Goal: Feedback & Contribution: Leave review/rating

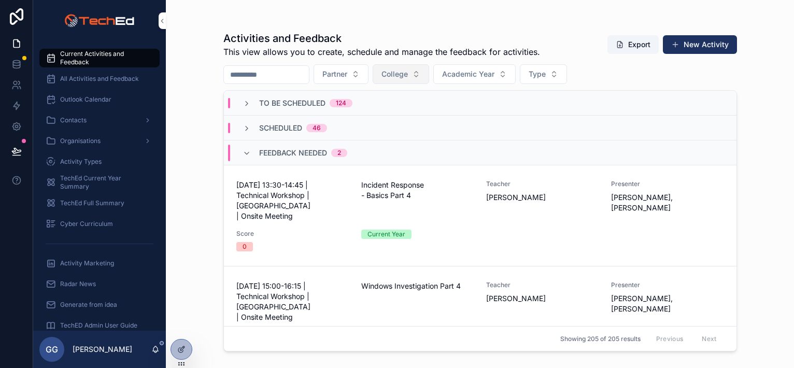
click at [407, 76] on span "College" at bounding box center [394, 74] width 26 height 10
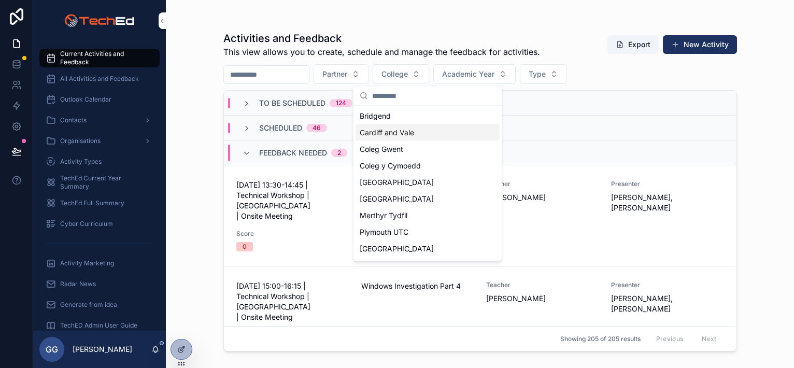
click at [394, 131] on span "Cardiff and Vale" at bounding box center [387, 132] width 54 height 10
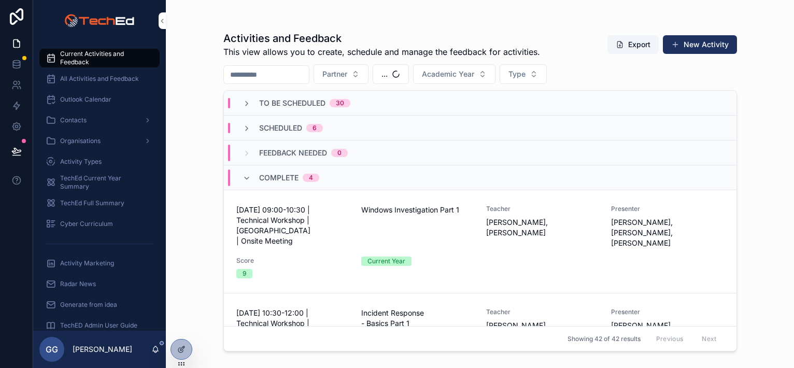
click at [267, 131] on span "Scheduled" at bounding box center [280, 128] width 43 height 10
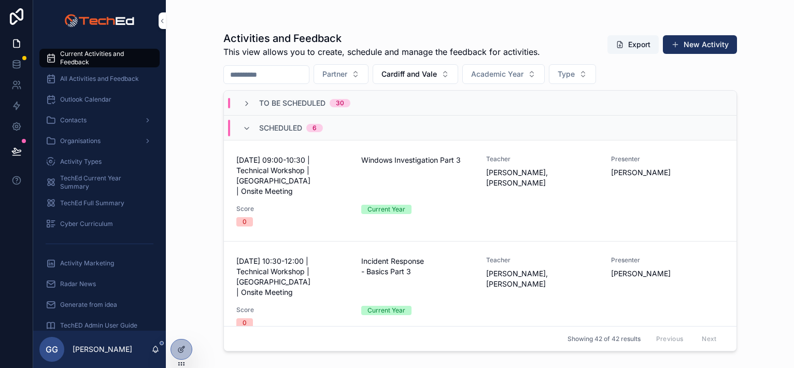
click at [298, 177] on span "[DATE] 09:00-10:30 | Technical Workshop | [GEOGRAPHIC_DATA] | Onsite Meeting" at bounding box center [292, 175] width 112 height 41
click at [310, 257] on span "[DATE] 10:30-12:00 | Technical Workshop | [GEOGRAPHIC_DATA] | Onsite Meeting" at bounding box center [292, 276] width 112 height 41
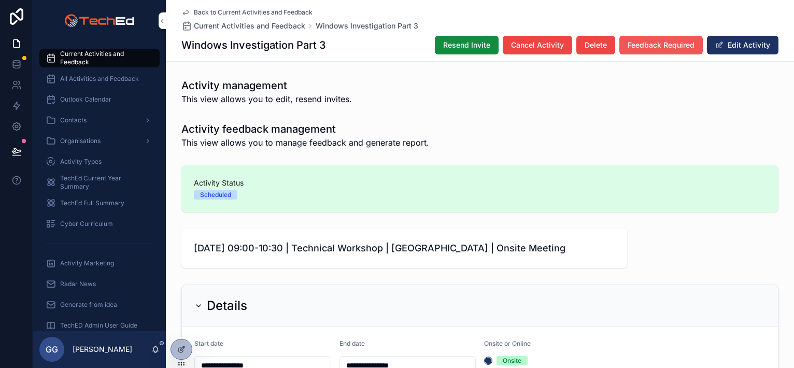
click at [642, 47] on span "Feedback Required" at bounding box center [660, 45] width 67 height 10
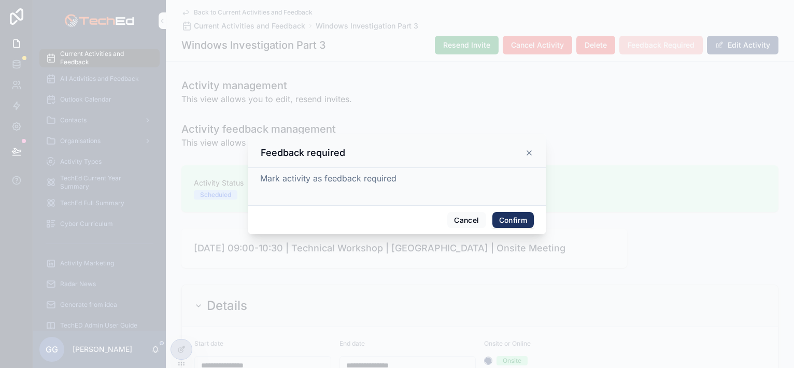
click at [518, 218] on button "Confirm" at bounding box center [512, 220] width 41 height 17
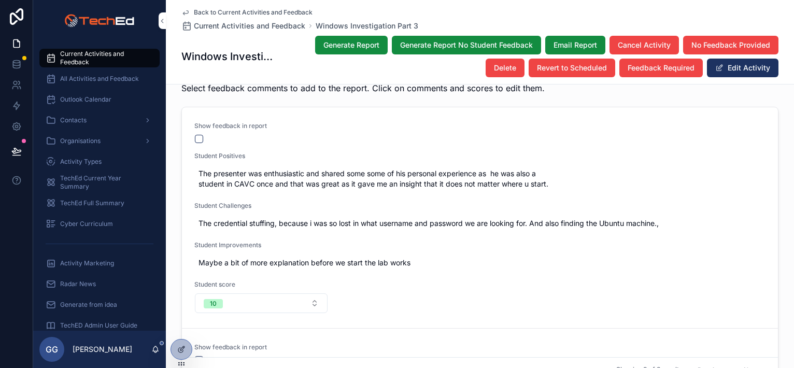
scroll to position [1606, 0]
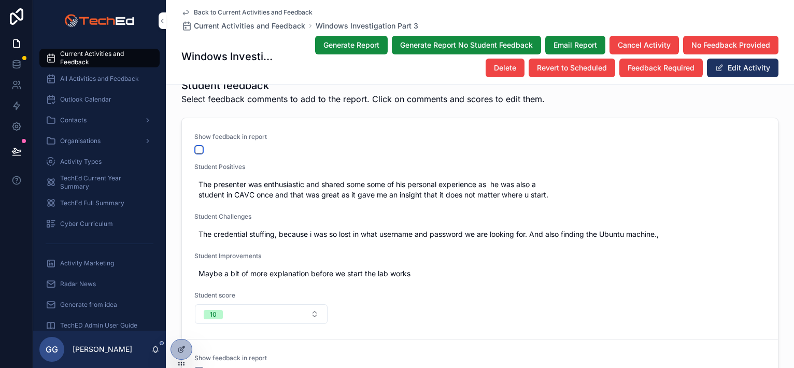
click at [195, 146] on button "scrollable content" at bounding box center [199, 150] width 8 height 8
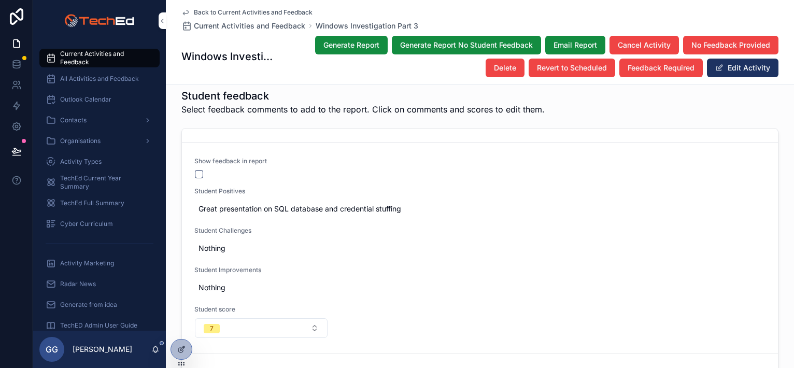
scroll to position [1616, 0]
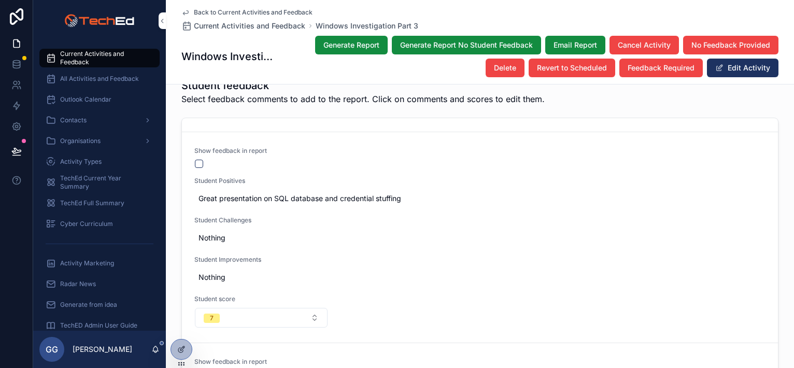
click at [197, 151] on div "Show feedback in report Student Positives Great presentation on SQL database an…" at bounding box center [479, 237] width 571 height 181
click at [195, 160] on button "scrollable content" at bounding box center [199, 164] width 8 height 8
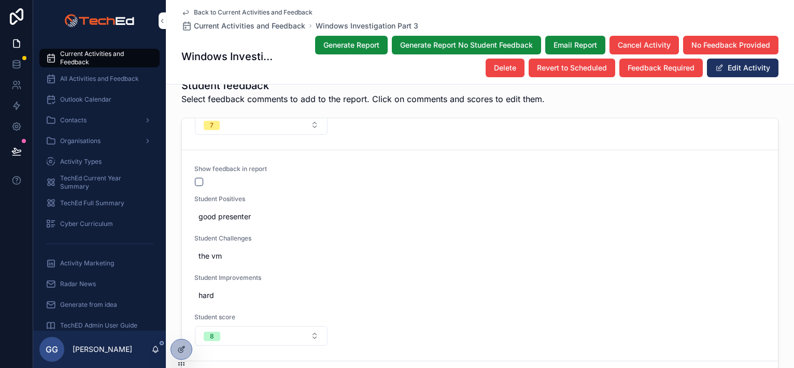
scroll to position [466, 0]
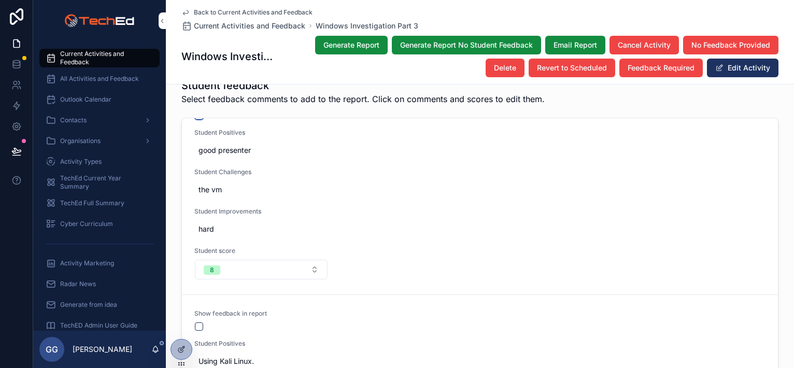
click at [196, 111] on button "scrollable content" at bounding box center [199, 115] width 8 height 8
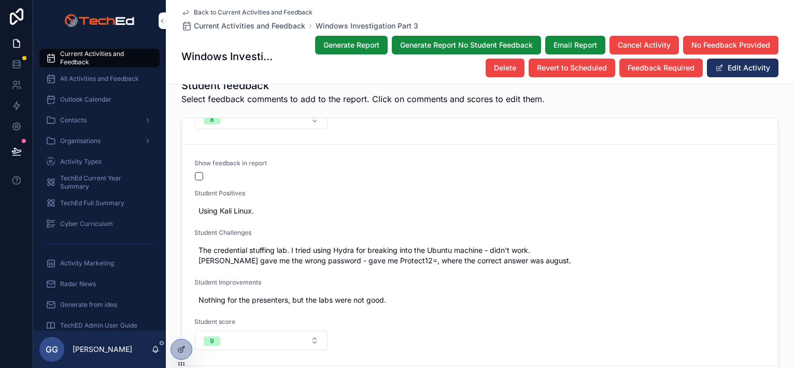
scroll to position [622, 0]
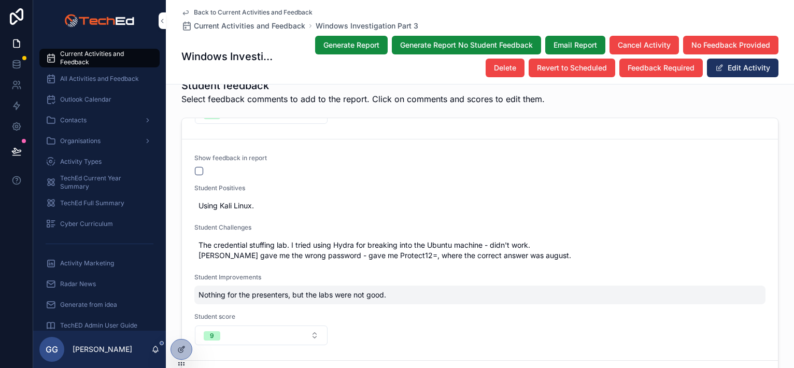
click at [294, 290] on span "Nothing for the presenters, but the labs were not good." at bounding box center [479, 295] width 563 height 10
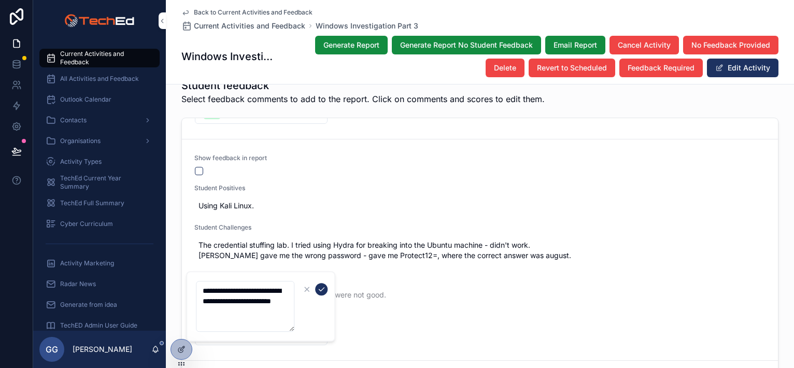
click at [259, 308] on textarea "**********" at bounding box center [245, 306] width 98 height 51
type textarea "**********"
click at [319, 285] on icon "scrollable content" at bounding box center [321, 289] width 8 height 8
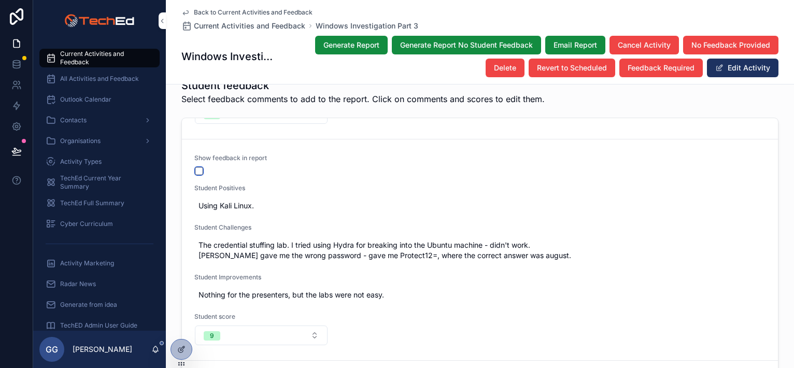
click at [196, 167] on button "scrollable content" at bounding box center [199, 171] width 8 height 8
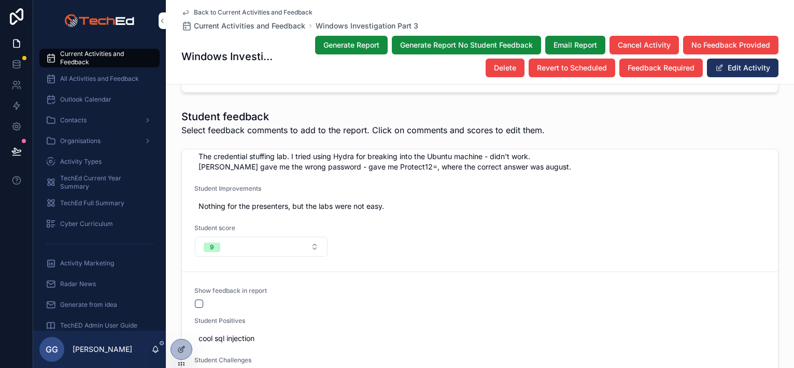
scroll to position [725, 0]
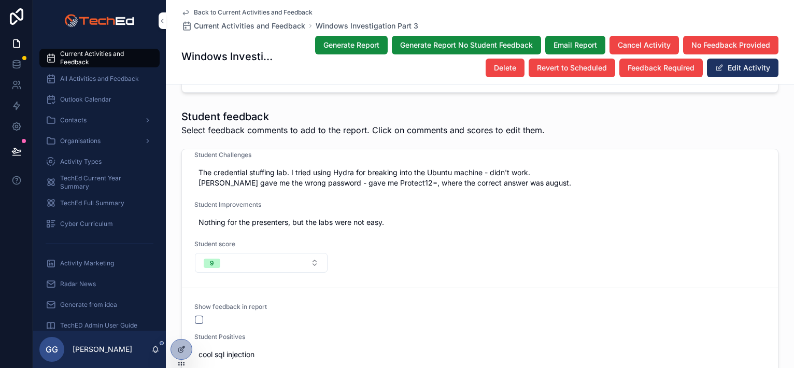
click at [201, 315] on form "scrollable content" at bounding box center [261, 319] width 134 height 9
click at [196, 316] on button "scrollable content" at bounding box center [199, 320] width 8 height 8
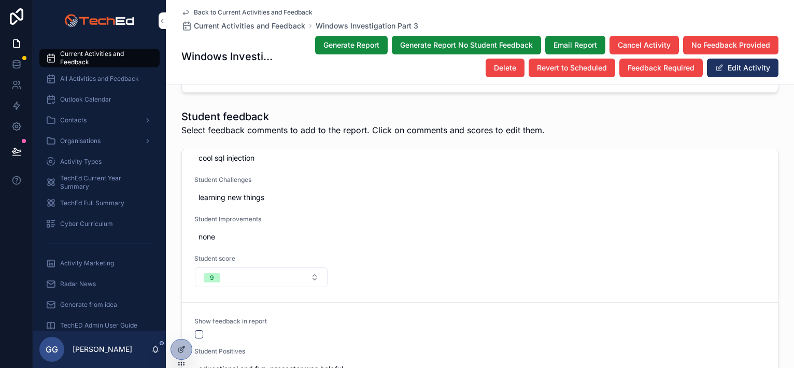
scroll to position [984, 0]
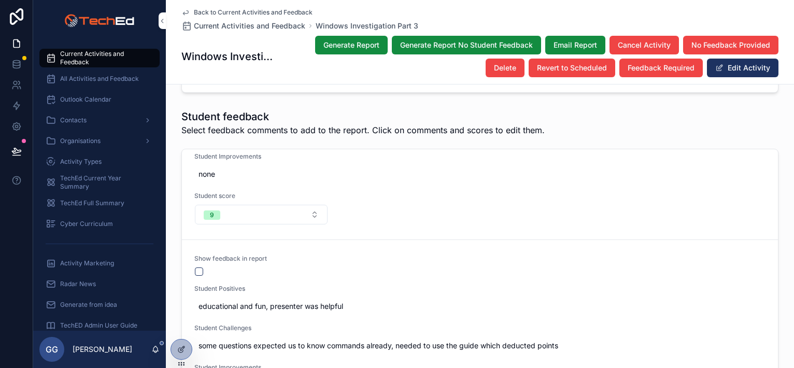
click at [194, 259] on div "Show feedback in report Student Positives educational and fun, presenter was he…" at bounding box center [479, 344] width 571 height 181
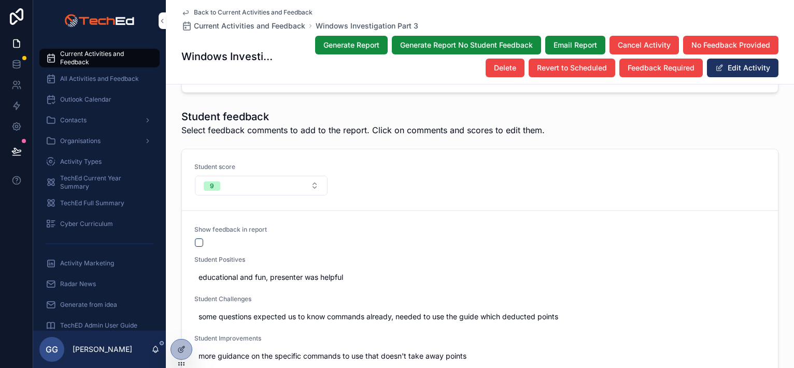
scroll to position [1036, 0]
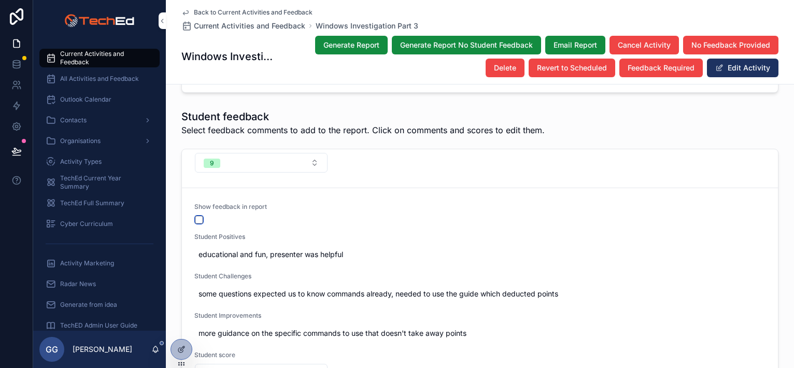
click at [195, 216] on button "scrollable content" at bounding box center [199, 220] width 8 height 8
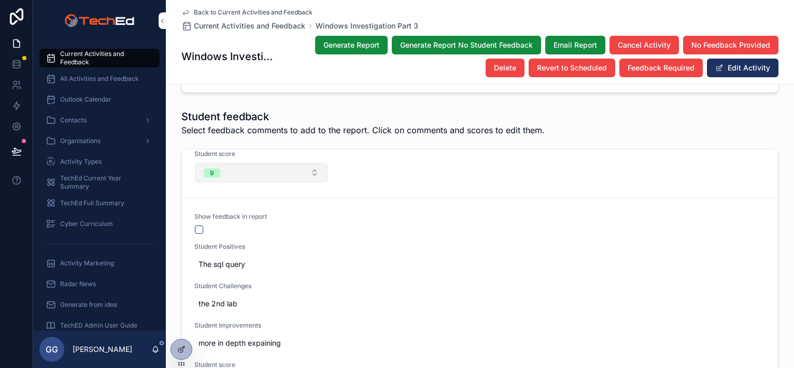
scroll to position [1243, 0]
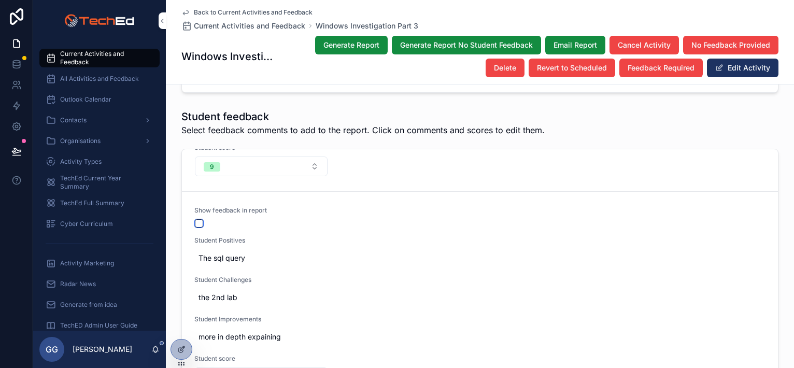
click at [195, 219] on button "scrollable content" at bounding box center [199, 223] width 8 height 8
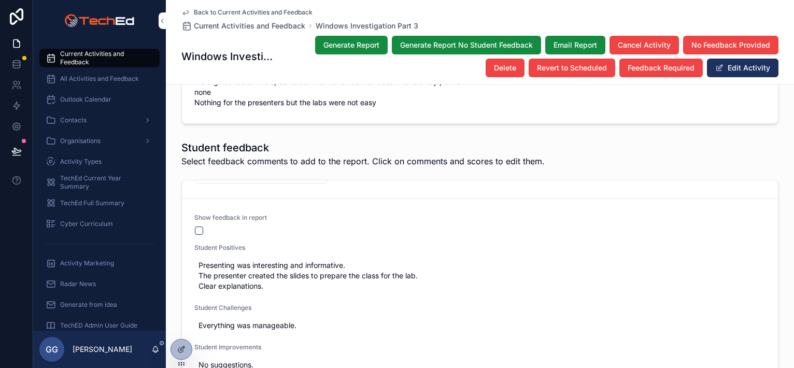
scroll to position [1782, 0]
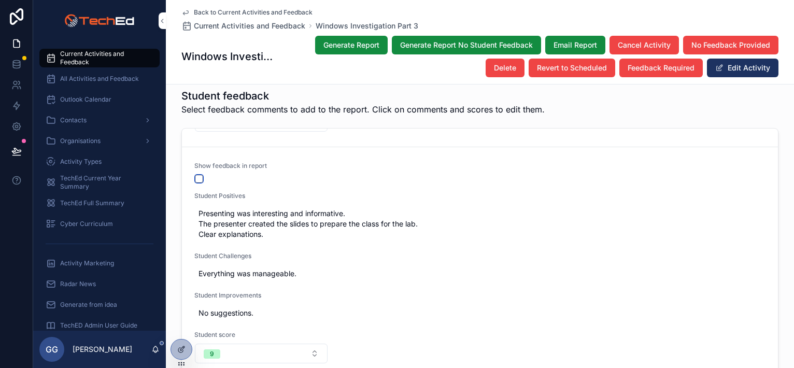
click at [195, 175] on button "scrollable content" at bounding box center [199, 179] width 8 height 8
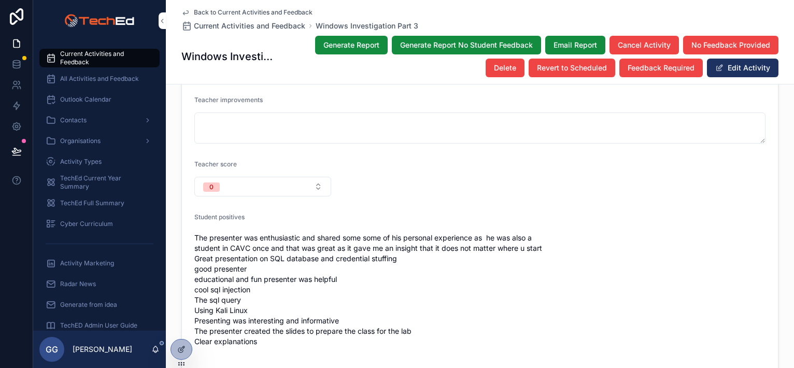
scroll to position [1154, 0]
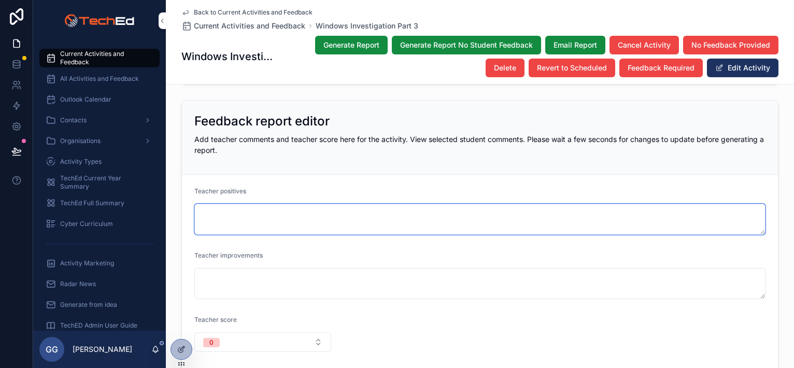
click at [235, 204] on textarea "scrollable content" at bounding box center [479, 219] width 571 height 31
paste textarea "**********"
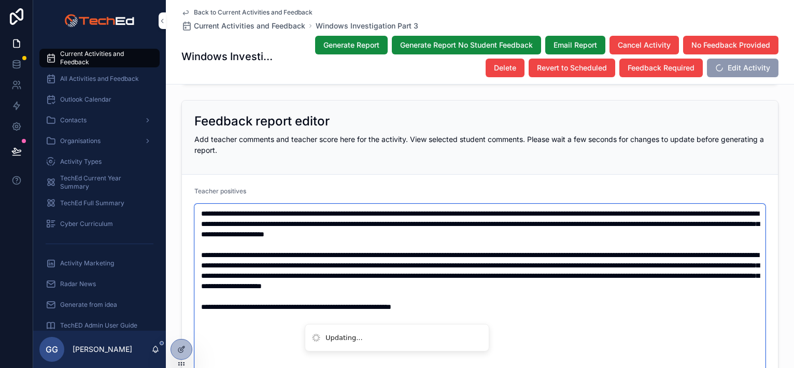
scroll to position [1413, 0]
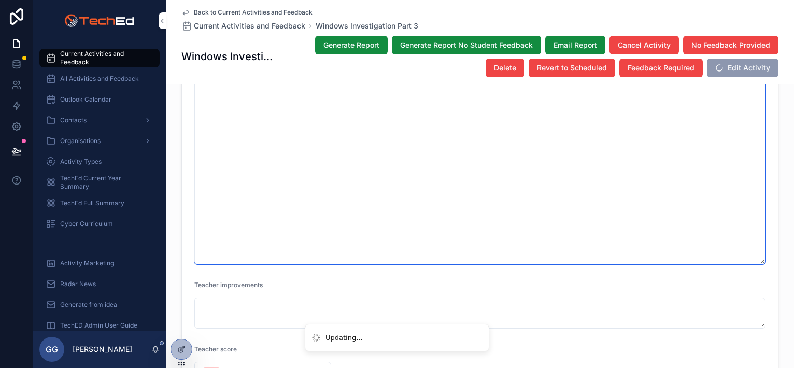
type textarea "**********"
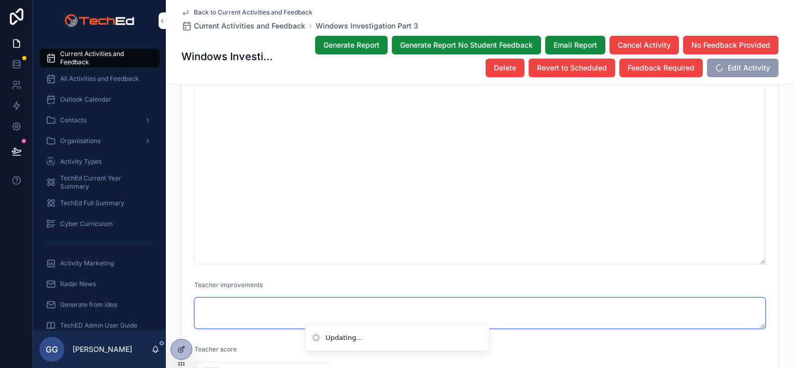
click at [233, 297] on textarea "scrollable content" at bounding box center [479, 312] width 571 height 31
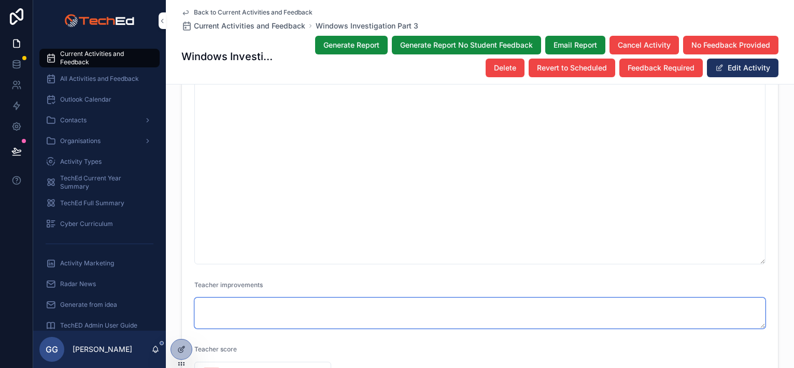
paste textarea "**********"
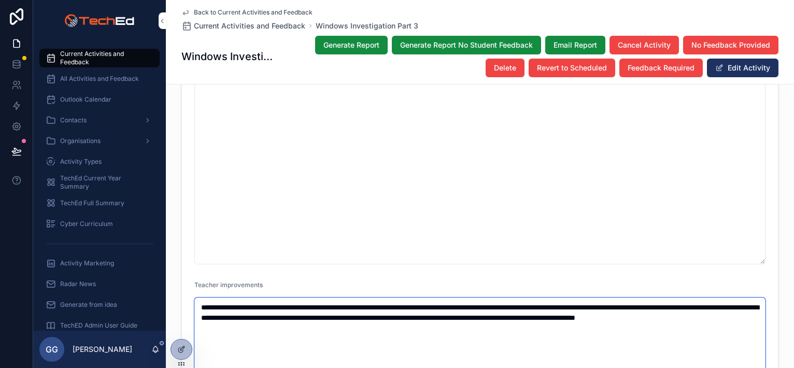
scroll to position [1516, 0]
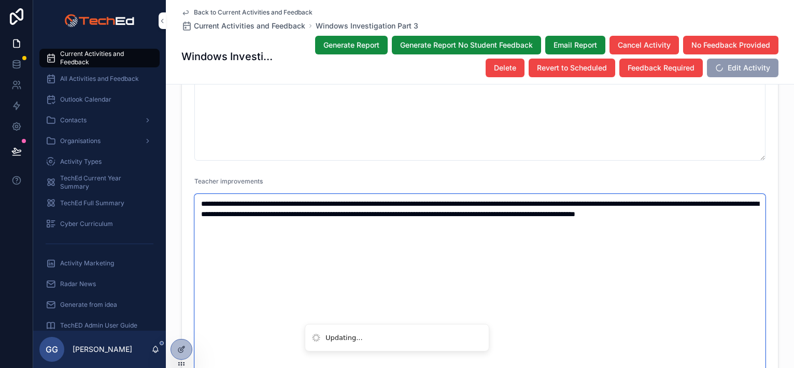
click at [236, 258] on textarea "**********" at bounding box center [479, 292] width 571 height 196
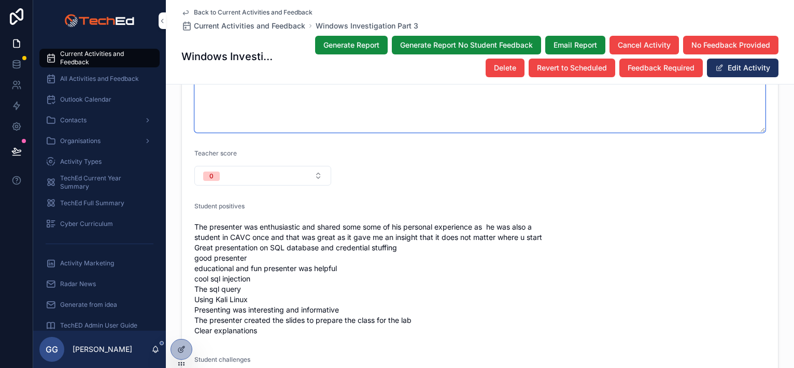
scroll to position [1775, 0]
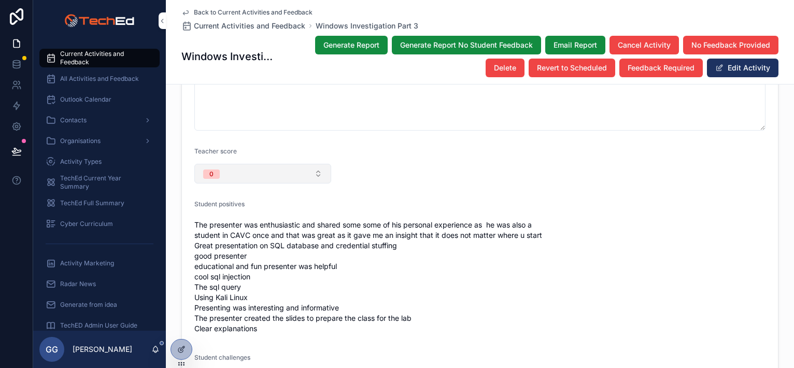
click at [270, 164] on button "0" at bounding box center [262, 174] width 137 height 20
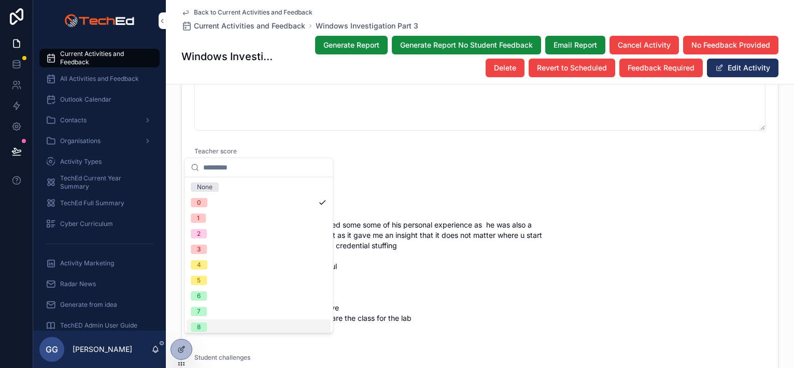
scroll to position [35, 0]
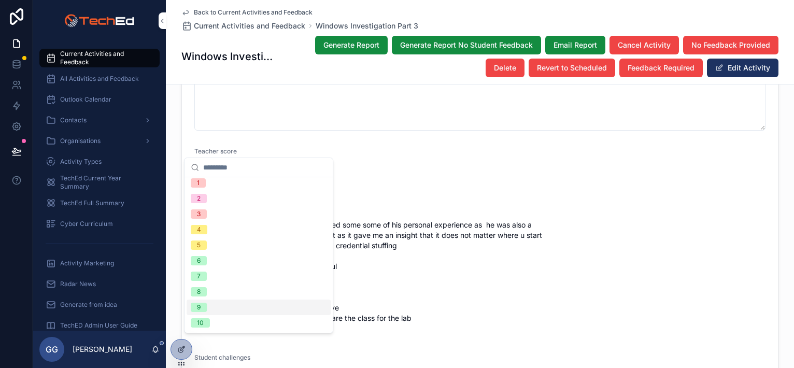
click at [224, 302] on div "9" at bounding box center [259, 307] width 144 height 16
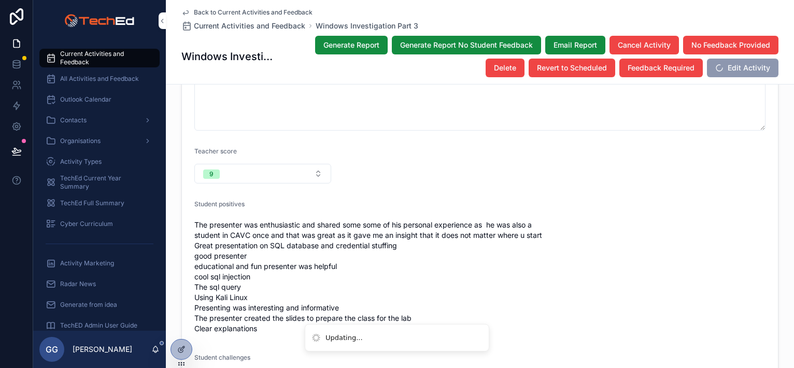
click at [402, 233] on span "The presenter was enthusiastic and shared some some of his personal experience …" at bounding box center [479, 277] width 571 height 114
type textarea "**********"
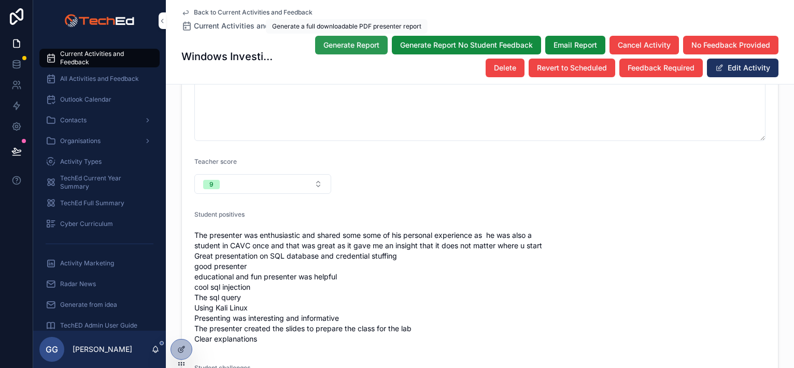
click at [342, 47] on span "Generate Report" at bounding box center [351, 45] width 56 height 10
drag, startPoint x: 567, startPoint y: 40, endPoint x: 551, endPoint y: 59, distance: 23.9
click at [567, 40] on span "Email Report" at bounding box center [575, 45] width 44 height 10
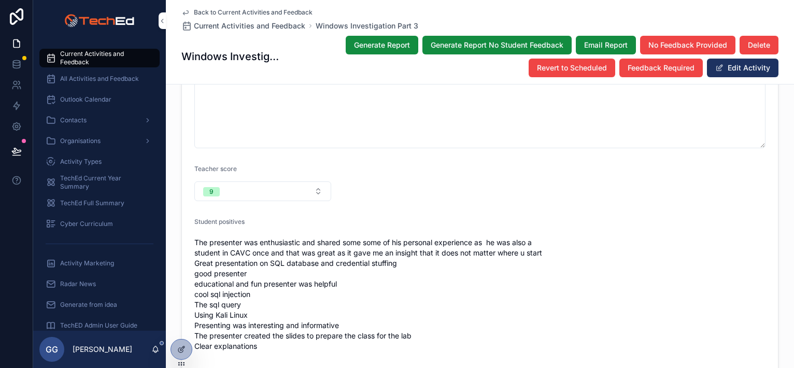
scroll to position [1783, 0]
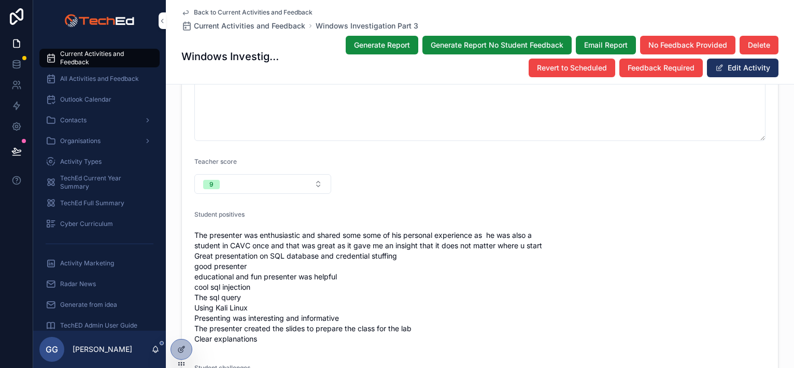
click at [462, 166] on form "**********" at bounding box center [480, 89] width 596 height 1072
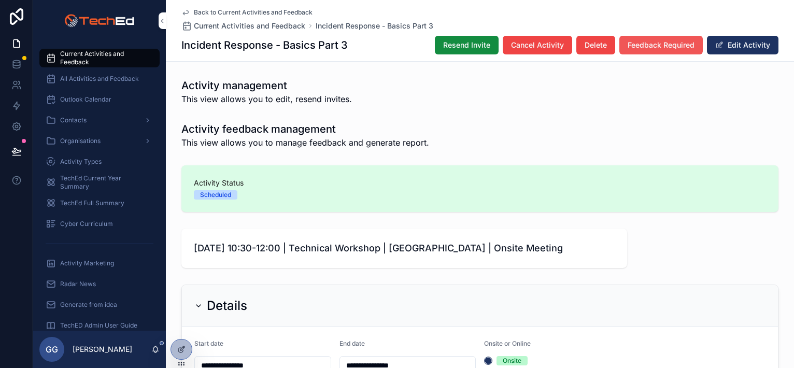
click at [641, 39] on button "Feedback Required" at bounding box center [660, 45] width 83 height 19
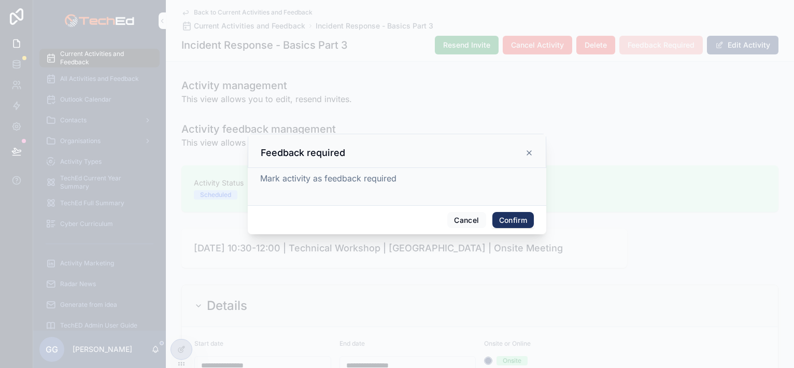
click at [508, 220] on button "Confirm" at bounding box center [512, 220] width 41 height 17
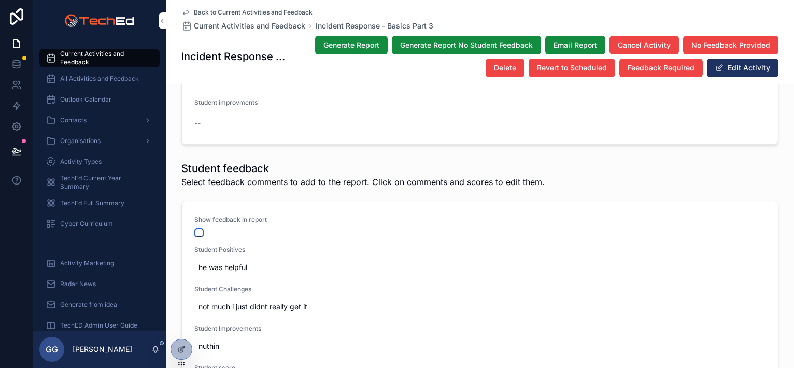
click at [195, 228] on button "scrollable content" at bounding box center [199, 232] width 8 height 8
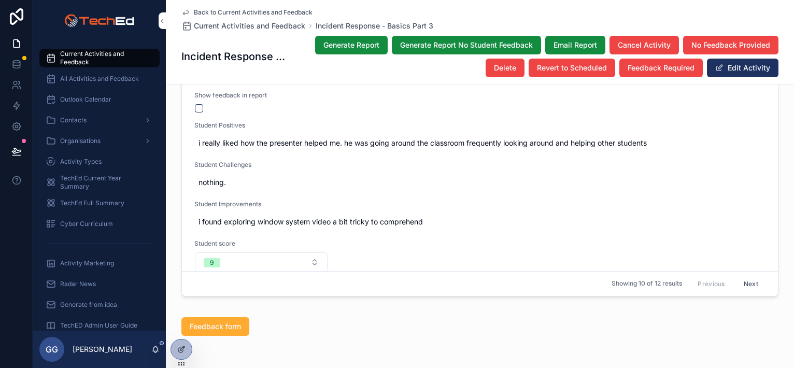
scroll to position [104, 0]
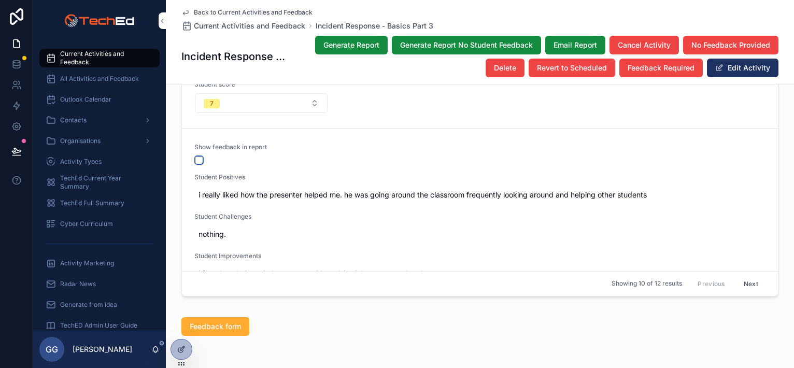
click at [197, 156] on button "scrollable content" at bounding box center [199, 160] width 8 height 8
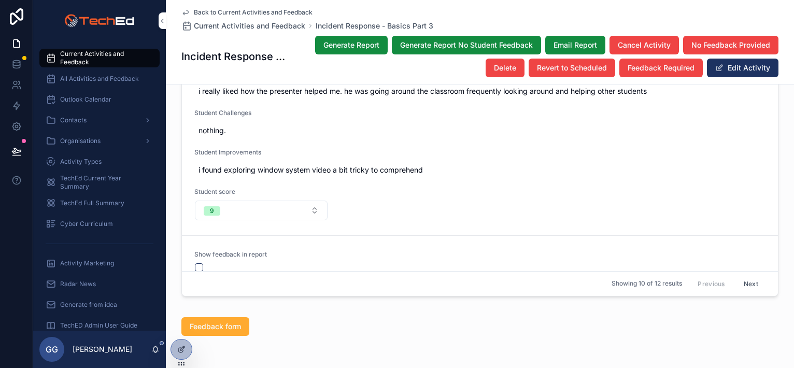
scroll to position [259, 0]
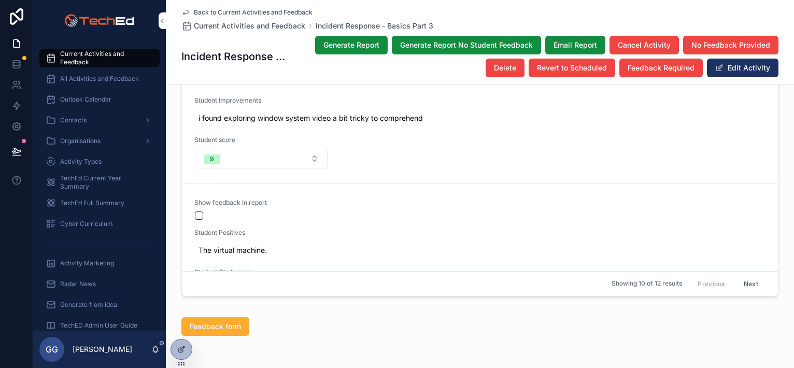
click at [195, 211] on button "scrollable content" at bounding box center [199, 215] width 8 height 8
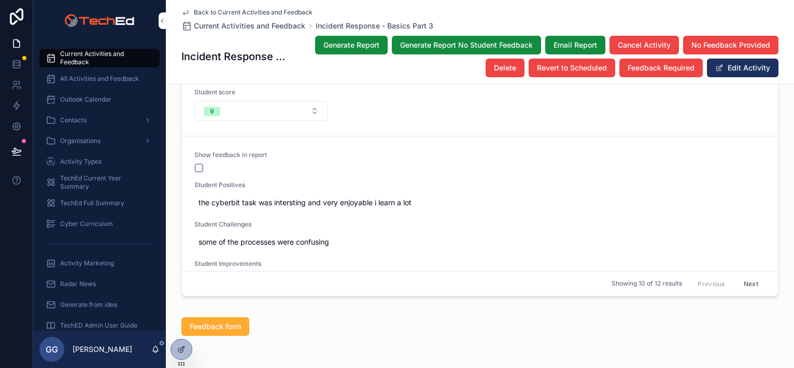
scroll to position [518, 0]
click at [195, 163] on button "scrollable content" at bounding box center [199, 167] width 8 height 8
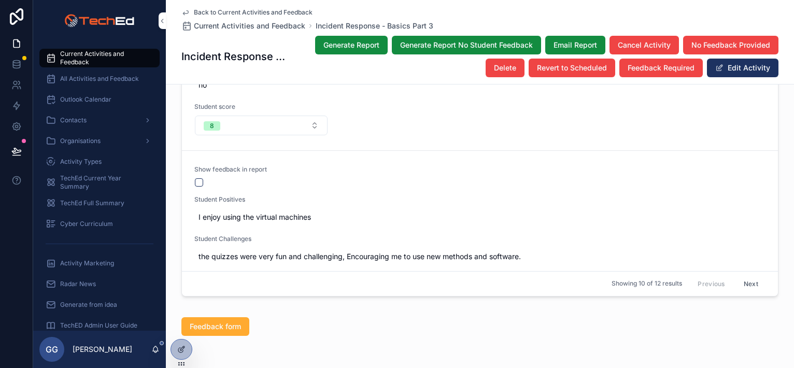
scroll to position [725, 0]
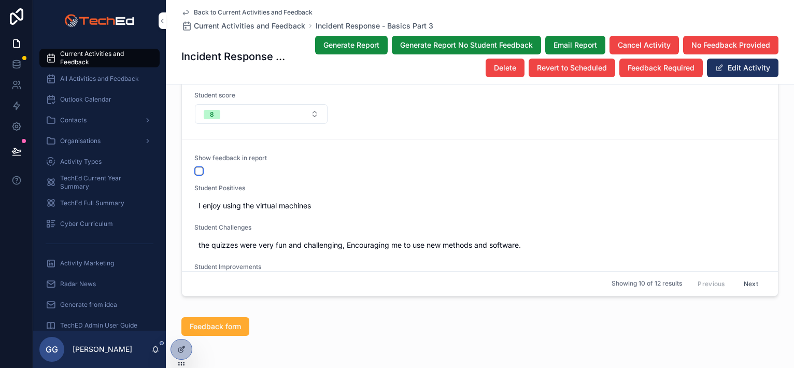
click at [195, 167] on button "scrollable content" at bounding box center [199, 171] width 8 height 8
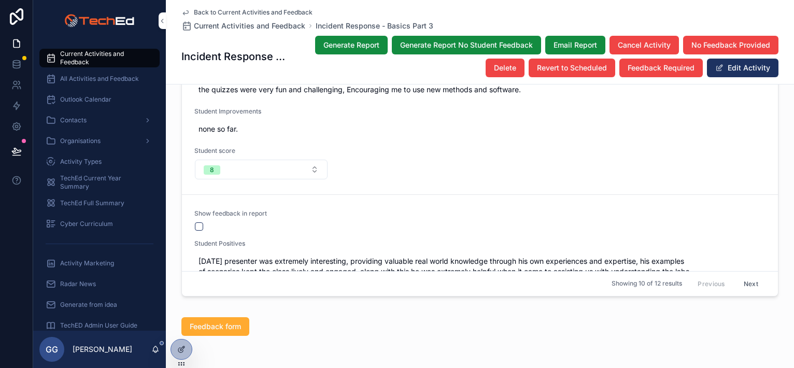
scroll to position [933, 0]
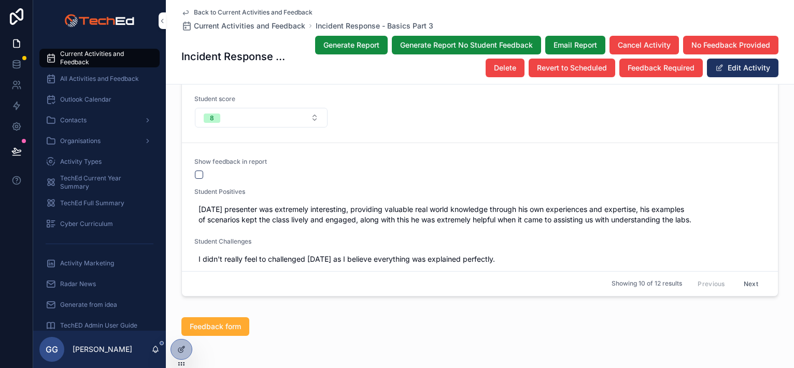
click at [194, 157] on span "Show feedback in report" at bounding box center [261, 161] width 134 height 8
click at [197, 170] on button "scrollable content" at bounding box center [199, 174] width 8 height 8
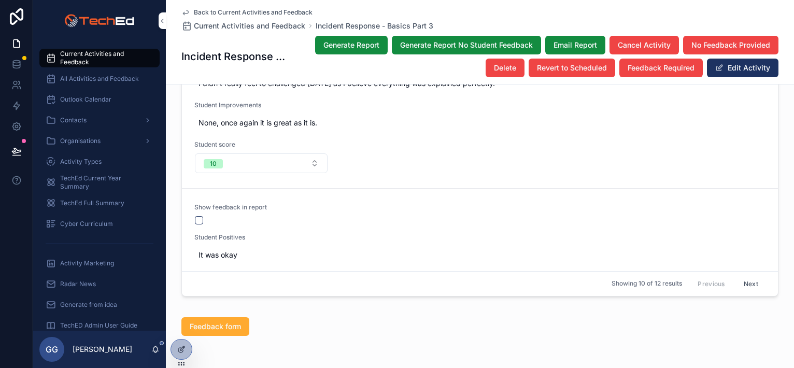
scroll to position [1140, 0]
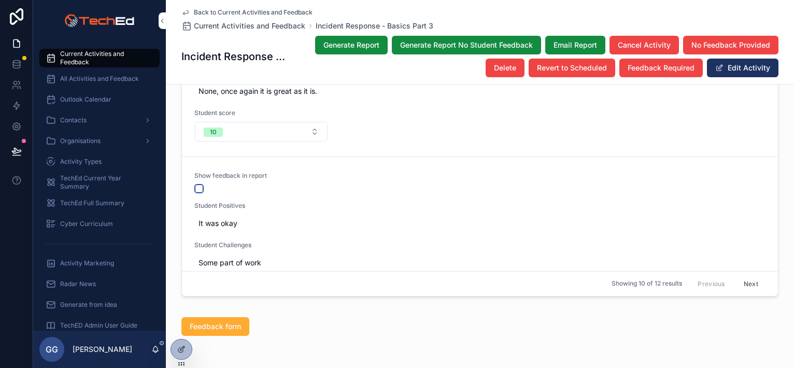
click at [195, 184] on button "scrollable content" at bounding box center [199, 188] width 8 height 8
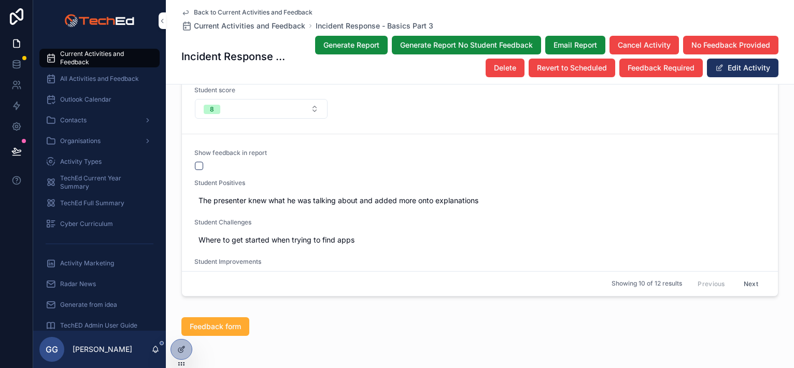
scroll to position [1399, 0]
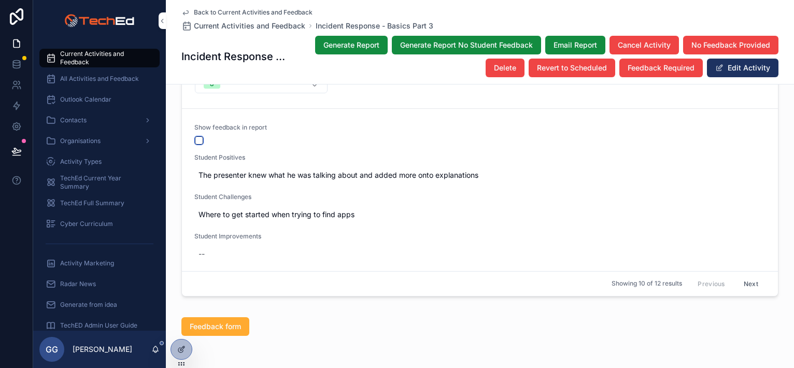
click at [196, 136] on button "scrollable content" at bounding box center [199, 140] width 8 height 8
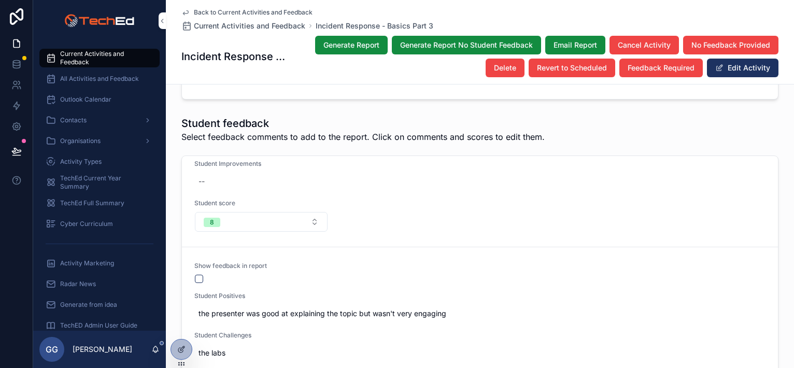
scroll to position [1931, 0]
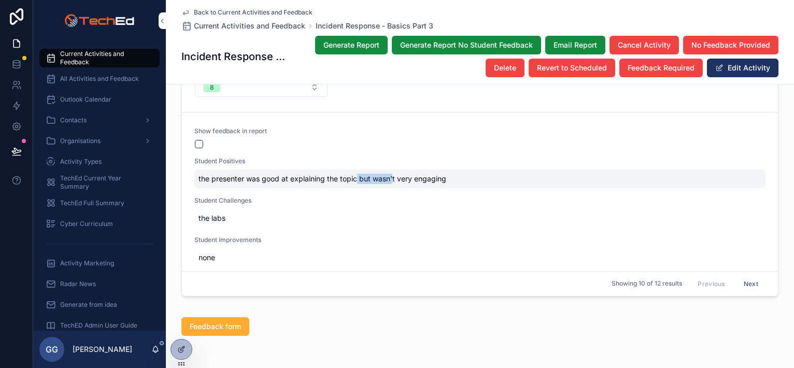
drag, startPoint x: 354, startPoint y: 139, endPoint x: 388, endPoint y: 138, distance: 34.2
click at [388, 174] on span "the presenter was good at explaining the topic but wasn't very engaging" at bounding box center [479, 179] width 563 height 10
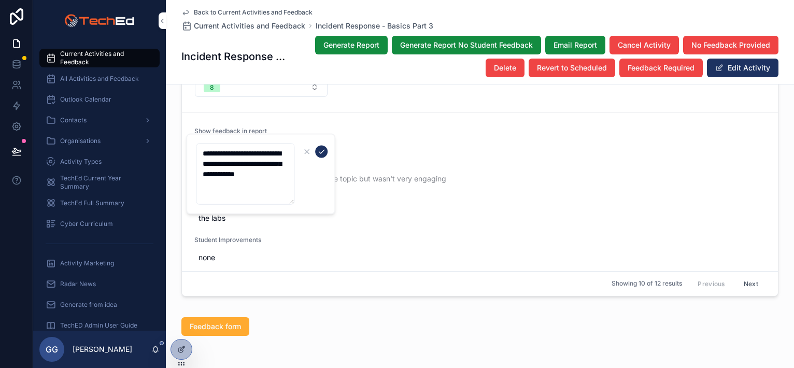
drag, startPoint x: 241, startPoint y: 191, endPoint x: 201, endPoint y: 173, distance: 44.8
click at [201, 173] on textarea "**********" at bounding box center [245, 174] width 98 height 61
type textarea "**********"
click at [325, 150] on icon "scrollable content" at bounding box center [321, 152] width 8 height 8
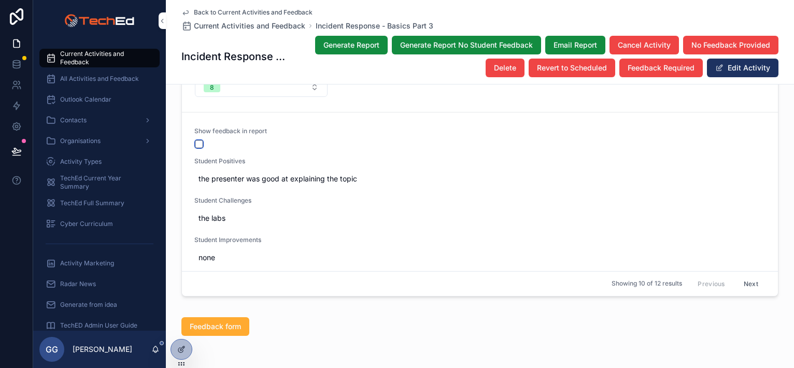
click at [195, 140] on button "scrollable content" at bounding box center [199, 144] width 8 height 8
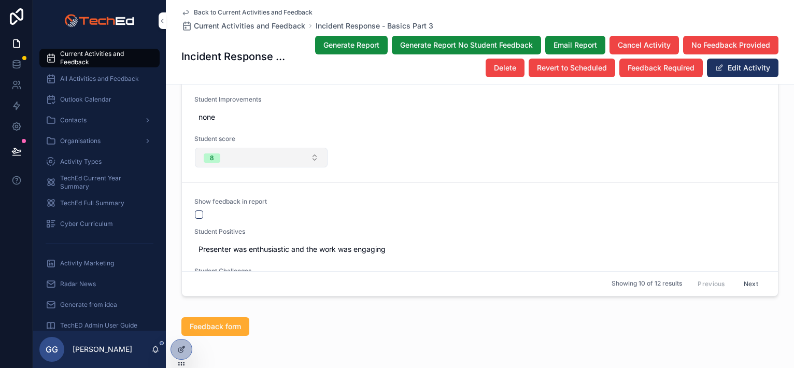
scroll to position [1762, 0]
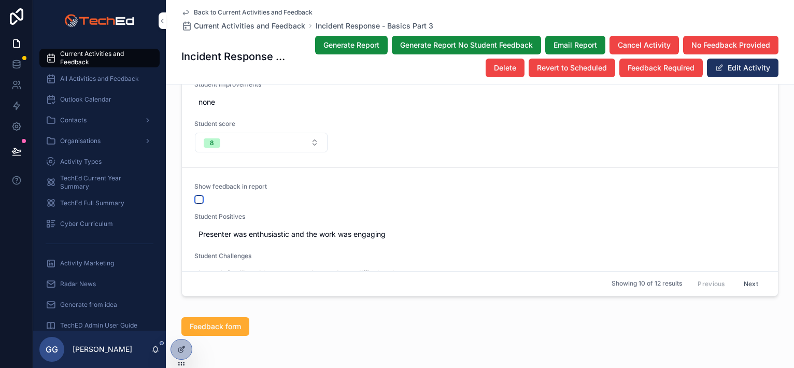
click at [198, 195] on button "scrollable content" at bounding box center [199, 199] width 8 height 8
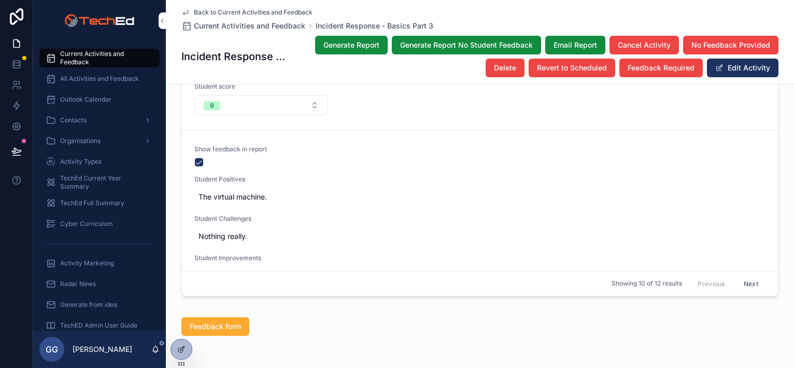
scroll to position [157, 0]
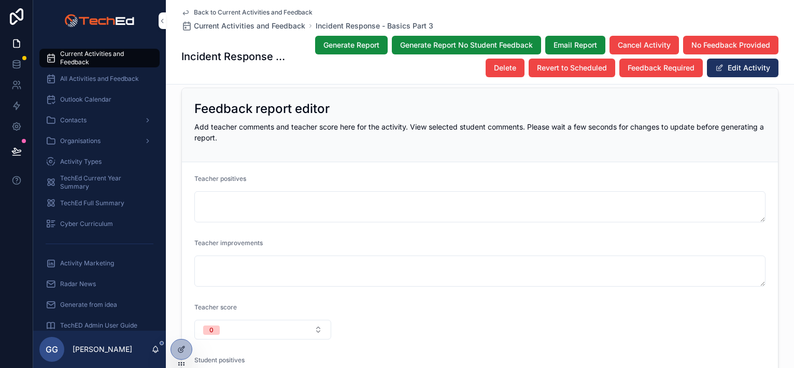
scroll to position [1195, 0]
click at [253, 193] on textarea "scrollable content" at bounding box center [479, 208] width 571 height 31
paste textarea "**********"
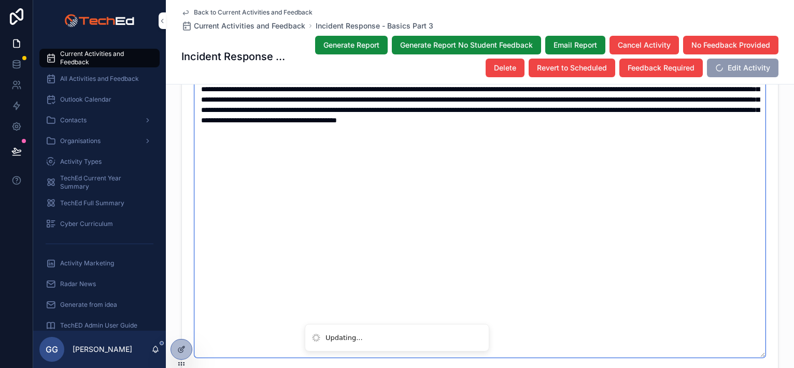
scroll to position [1506, 0]
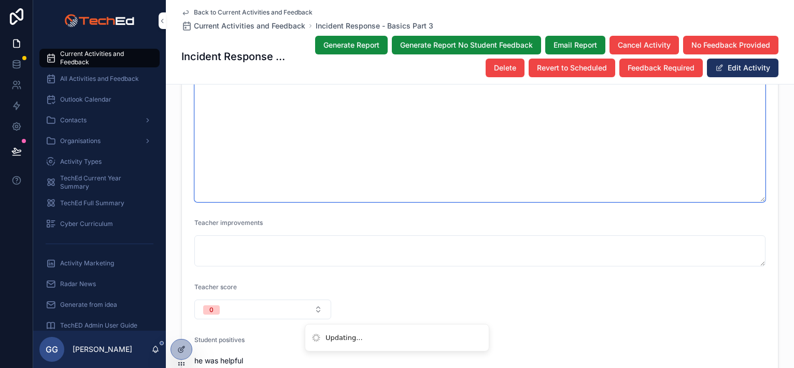
type textarea "**********"
click at [249, 235] on textarea "scrollable content" at bounding box center [479, 250] width 571 height 31
paste textarea "**********"
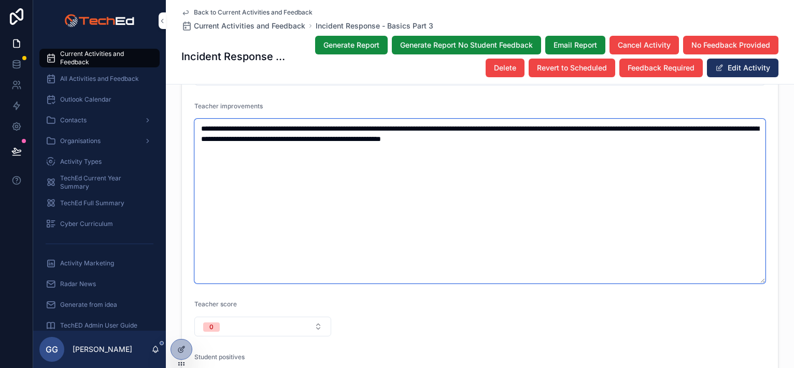
scroll to position [1765, 0]
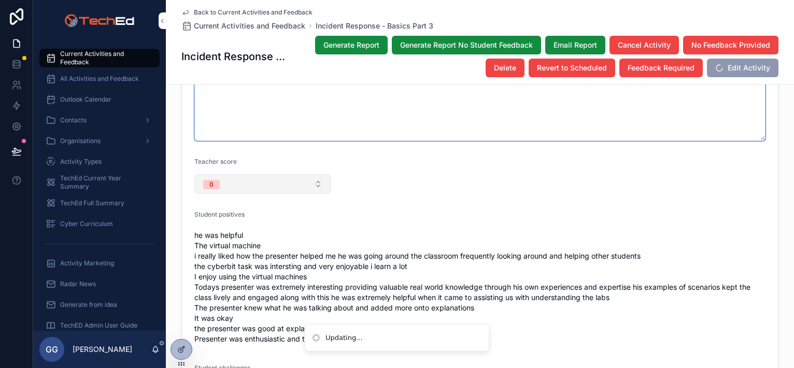
type textarea "**********"
click at [217, 174] on button "0" at bounding box center [262, 184] width 137 height 20
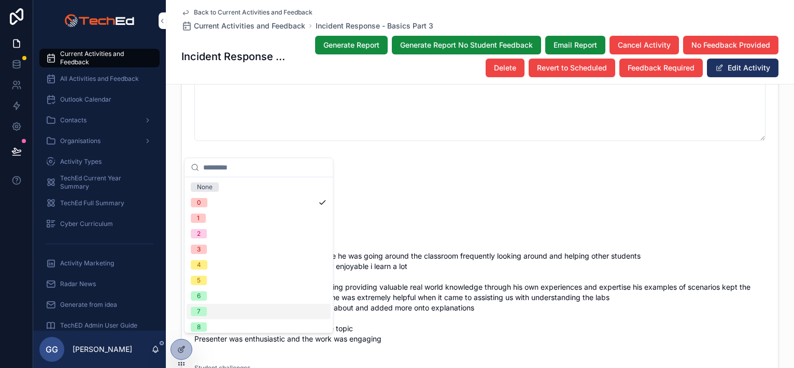
scroll to position [35, 0]
click at [209, 304] on div "9" at bounding box center [259, 307] width 144 height 16
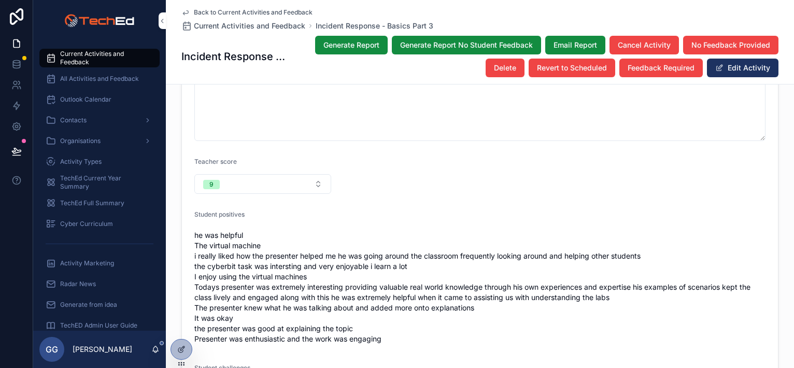
click at [300, 230] on span "he was helpful The virtual machine i really liked how the presenter helped me h…" at bounding box center [479, 287] width 571 height 114
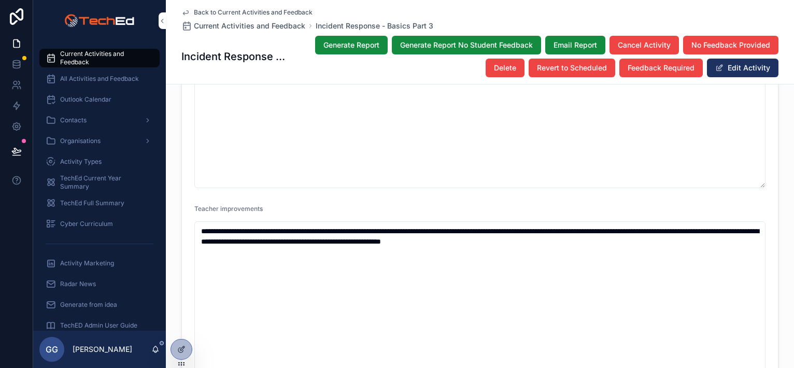
scroll to position [1506, 0]
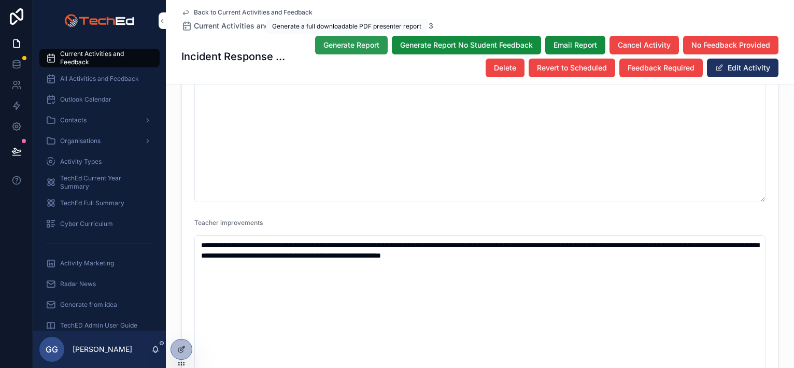
click at [330, 52] on button "Generate Report" at bounding box center [351, 45] width 73 height 19
click at [572, 41] on span "Email Report" at bounding box center [575, 45] width 44 height 10
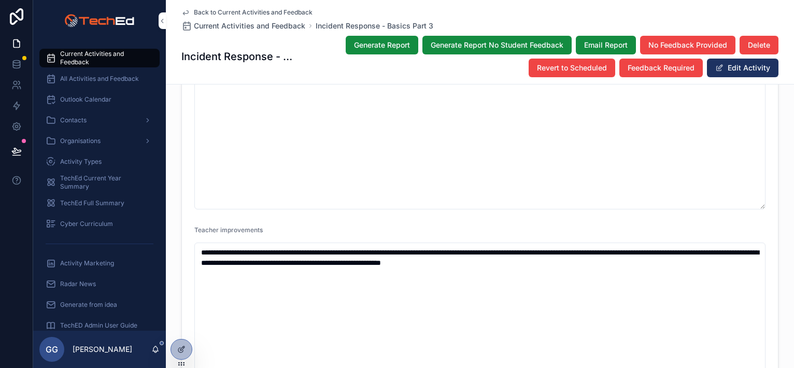
scroll to position [1513, 0]
